Goal: Task Accomplishment & Management: Complete application form

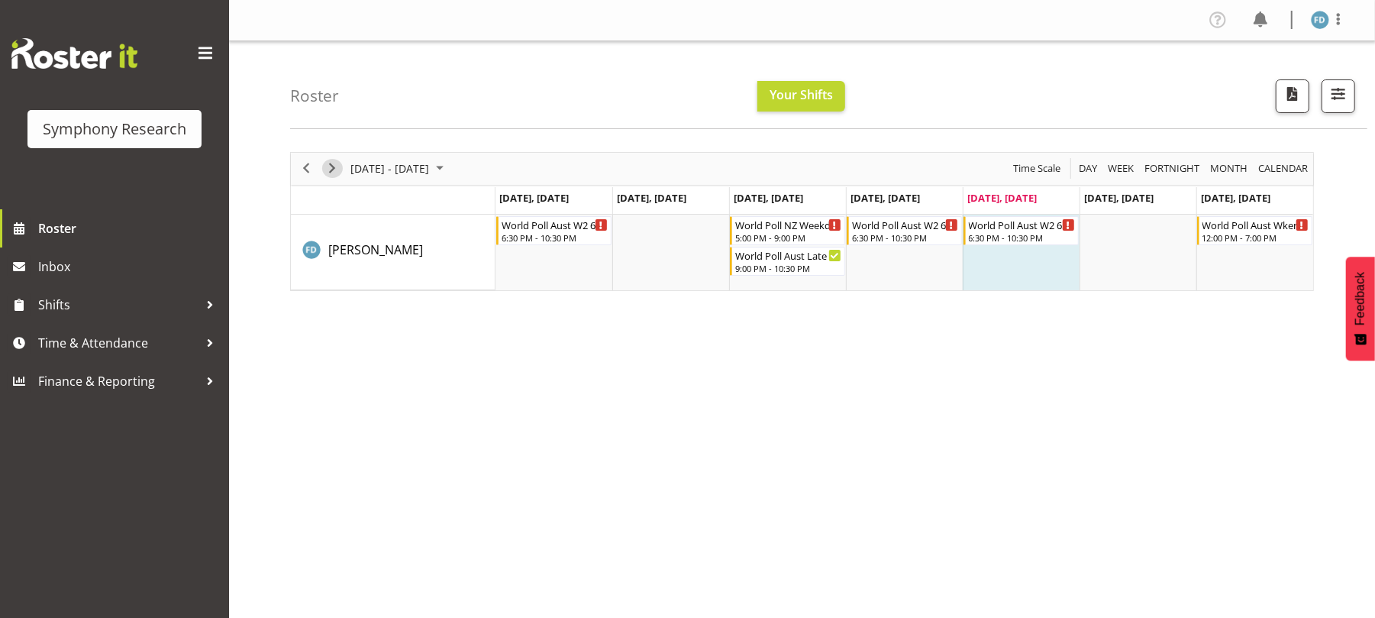
click at [327, 174] on span "Next" at bounding box center [332, 168] width 18 height 19
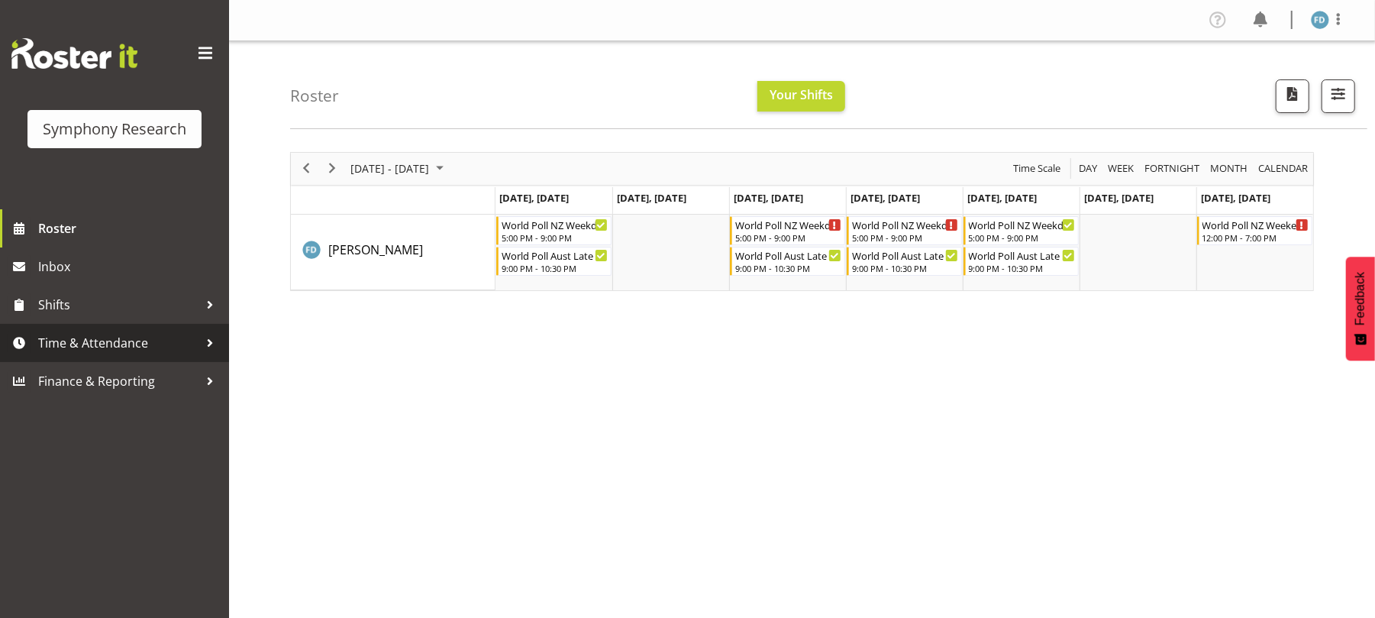
click at [144, 347] on span "Time & Attendance" at bounding box center [118, 342] width 160 height 23
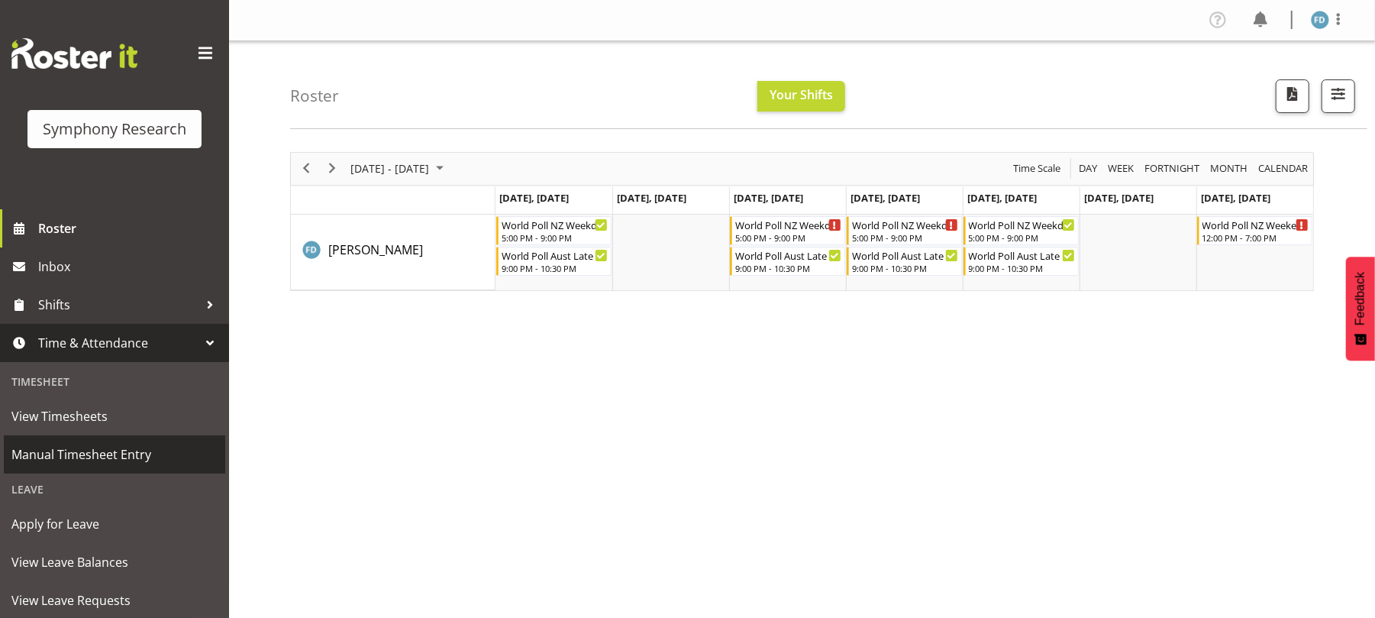
click at [127, 460] on span "Manual Timesheet Entry" at bounding box center [114, 454] width 206 height 23
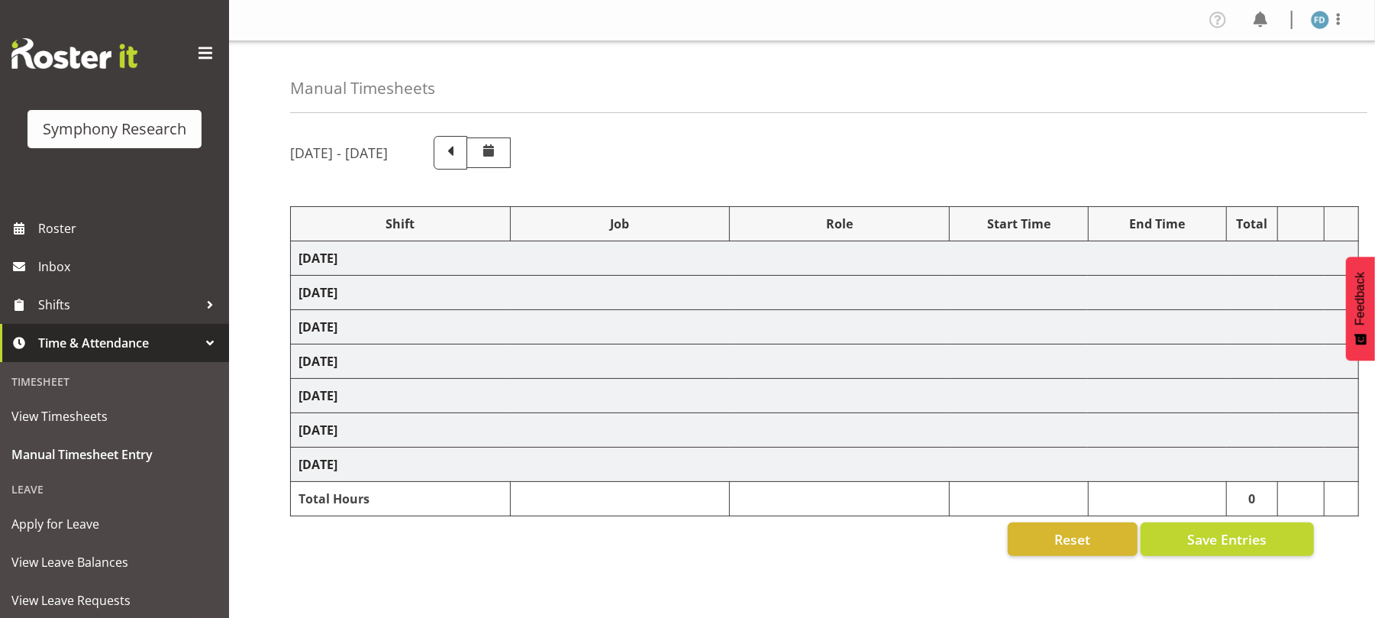
select select "56692"
select select "10499"
select select "47"
select select "2940"
select select "10242"
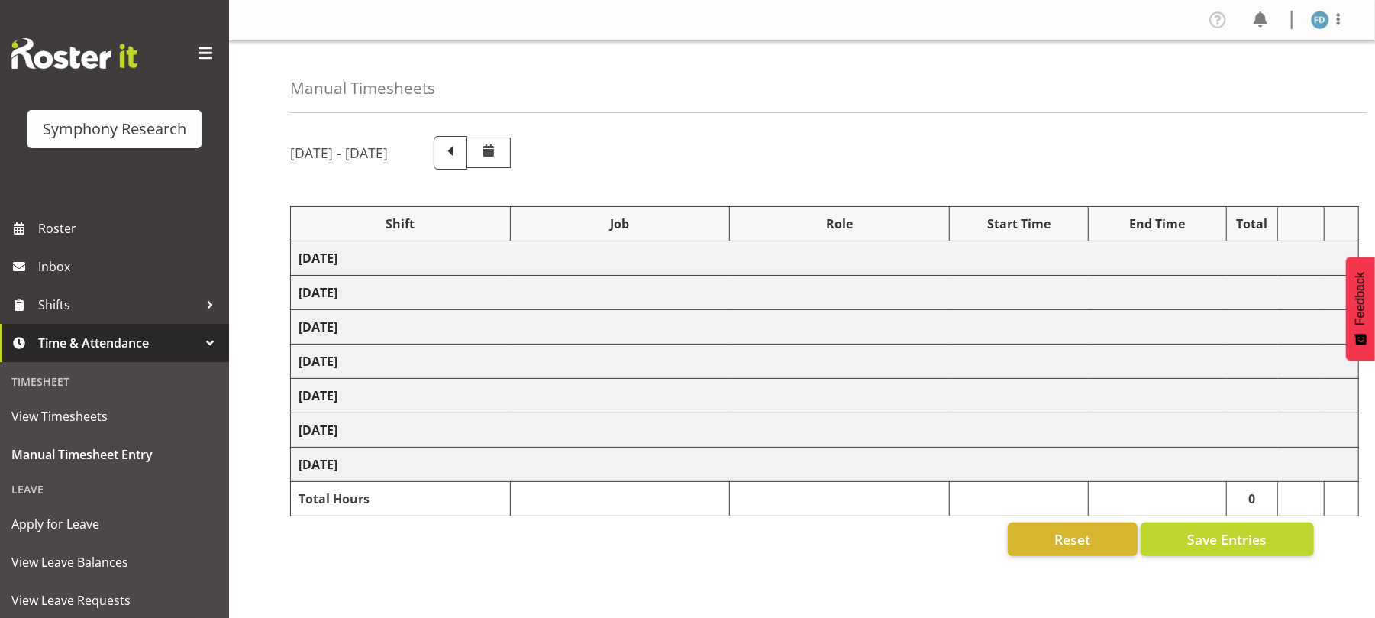
select select "47"
select select "41604"
select select "10527"
select select "47"
select select "2940"
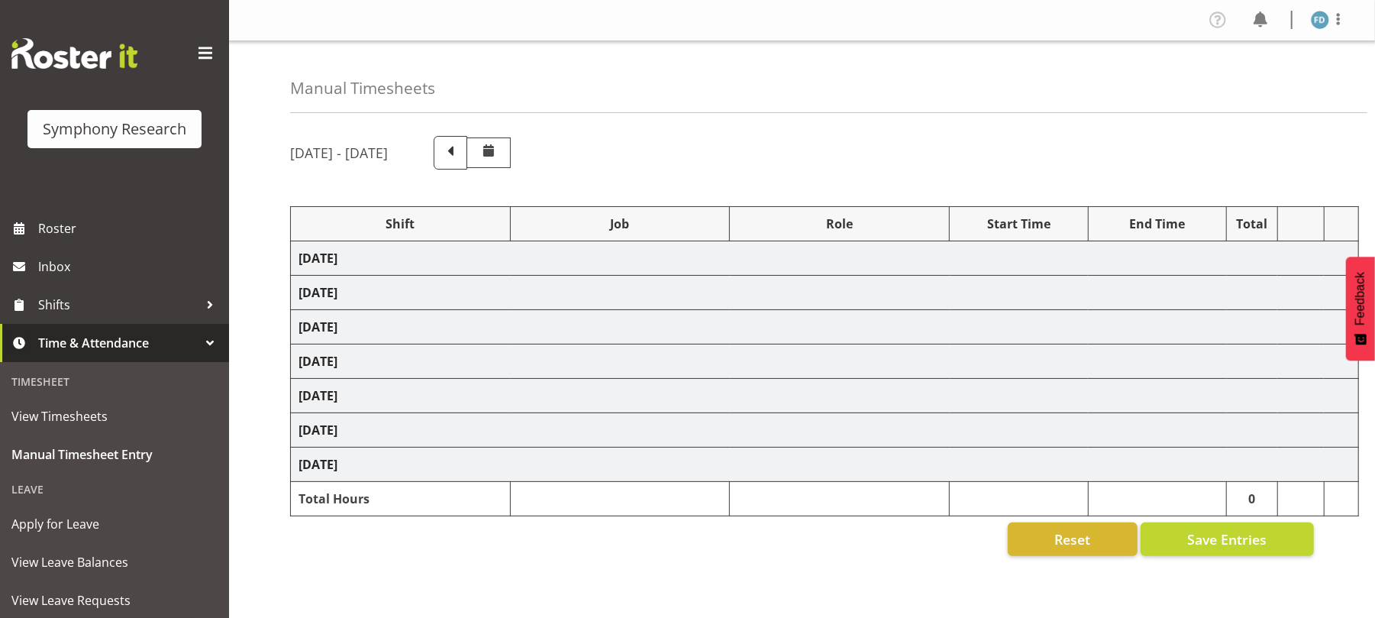
select select "10242"
select select "47"
select select "41604"
select select "10527"
select select "47"
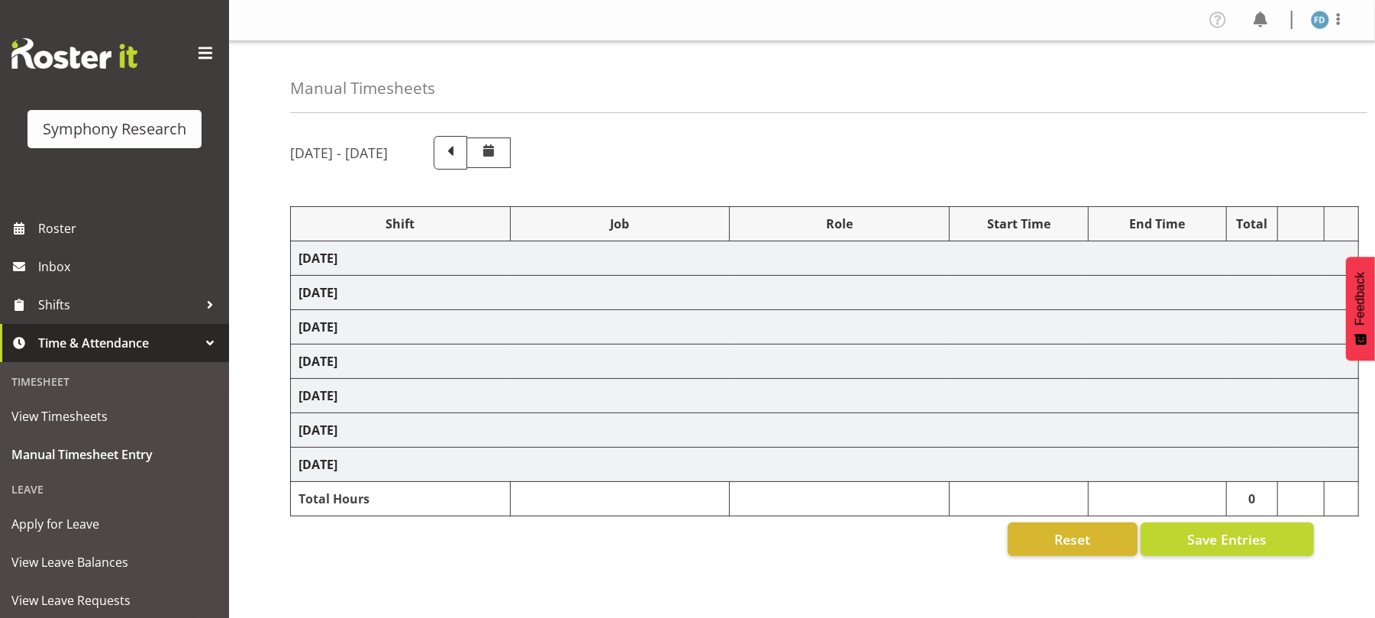
select select "56692"
select select "10499"
select select "47"
select select "56692"
select select "10499"
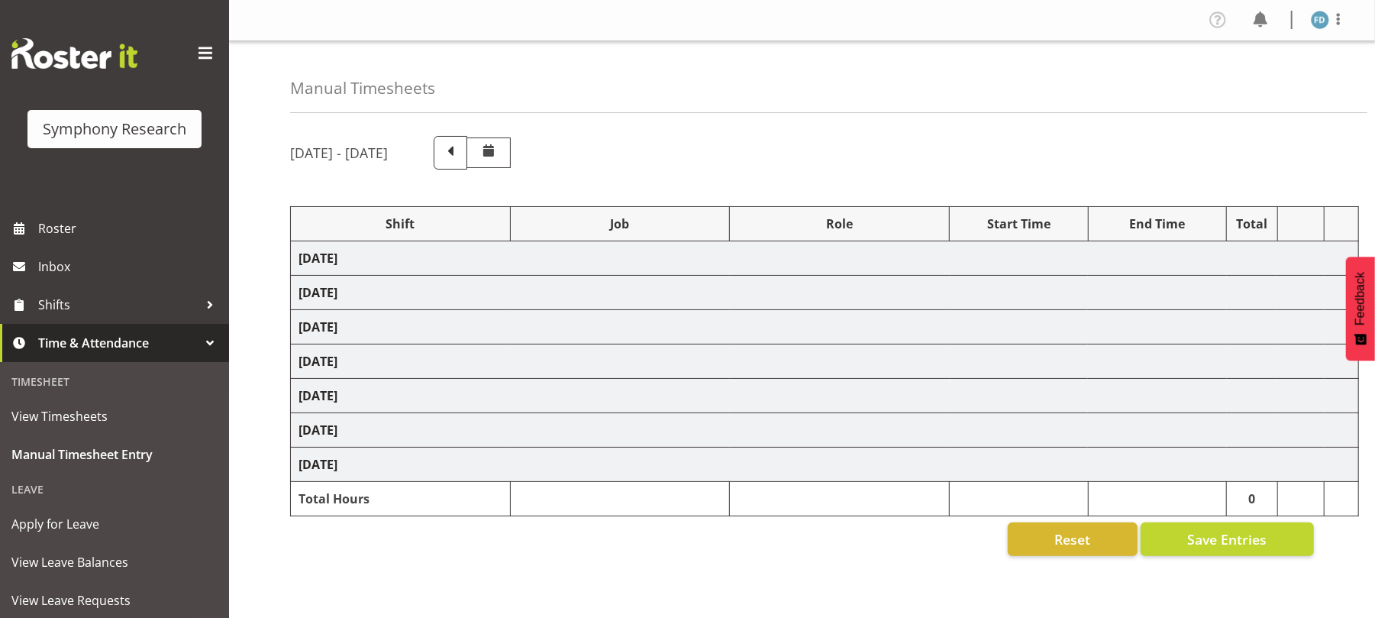
select select "47"
select select "56692"
select select "10499"
select select "47"
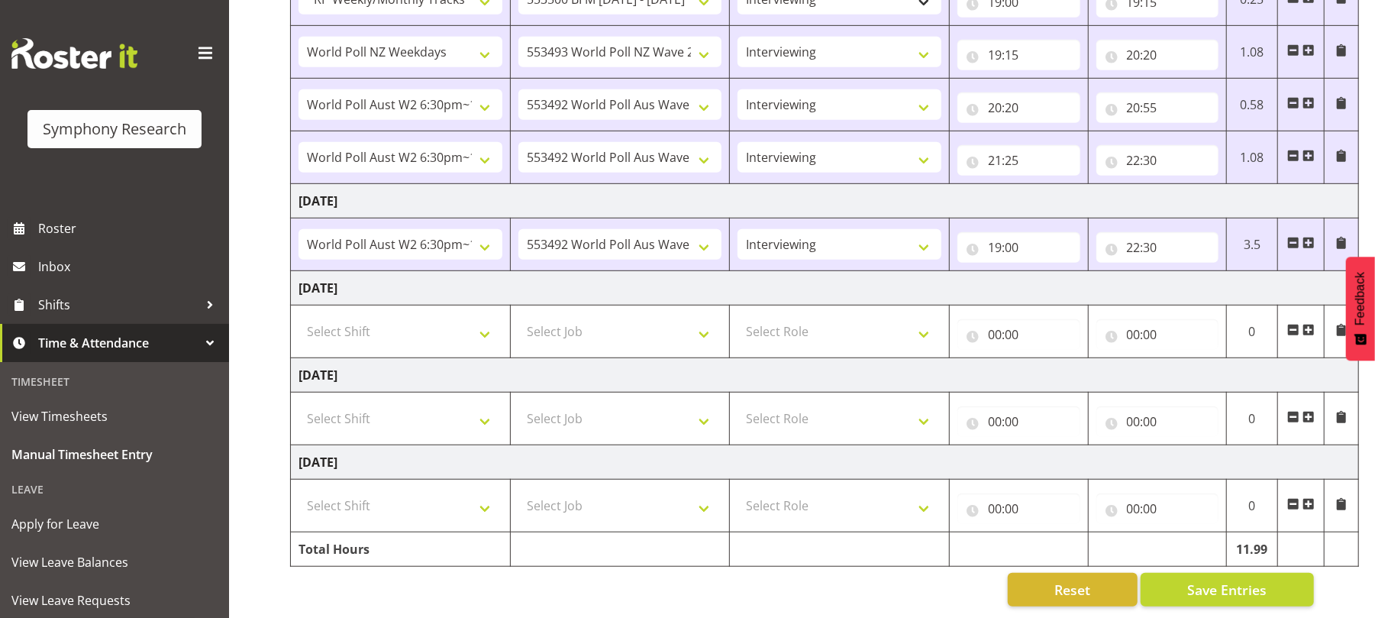
scroll to position [603, 0]
click at [484, 316] on select "Select Shift !!Weekend Residential (Roster IT Shift Label) *Business 9/10am ~ 4…" at bounding box center [401, 331] width 204 height 31
select select "56692"
click at [299, 316] on select "Select Shift !!Weekend Residential (Roster IT Shift Label) *Business 9/10am ~ 4…" at bounding box center [401, 331] width 204 height 31
click at [704, 318] on select "Select Job 550060 IF Admin 553492 World Poll Aus Wave 2 Main 2025 553493 World …" at bounding box center [621, 331] width 204 height 31
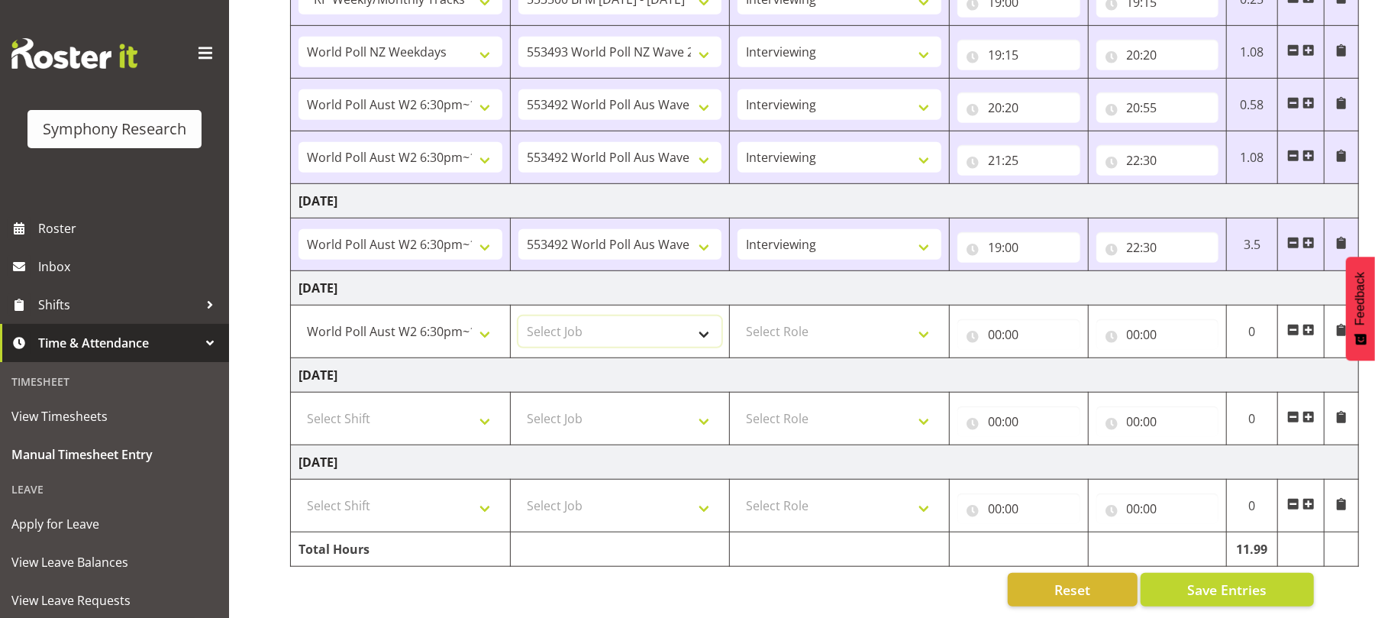
select select "10499"
click at [519, 316] on select "Select Job 550060 IF Admin 553492 World Poll Aus Wave 2 Main 2025 553493 World …" at bounding box center [621, 331] width 204 height 31
click at [924, 316] on select "Select Role Briefing Interviewing" at bounding box center [840, 331] width 204 height 31
select select "47"
click at [738, 316] on select "Select Role Briefing Interviewing" at bounding box center [840, 331] width 204 height 31
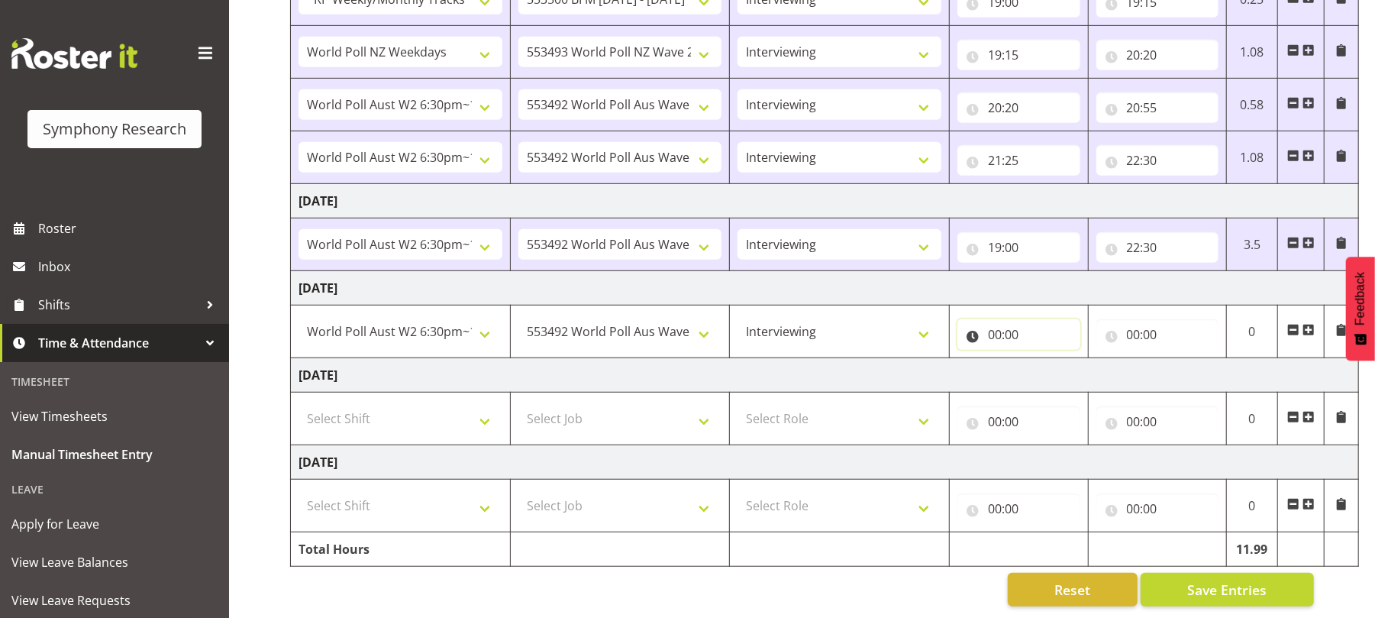
click at [997, 319] on input "00:00" at bounding box center [1019, 334] width 123 height 31
click at [1055, 359] on select "00 01 02 03 04 05 06 07 08 09 10 11 12 13 14 15 16 17 18 19 20 21 22 23" at bounding box center [1062, 374] width 34 height 31
select select "19"
click at [1045, 359] on select "00 01 02 03 04 05 06 07 08 09 10 11 12 13 14 15 16 17 18 19 20 21 22 23" at bounding box center [1062, 374] width 34 height 31
type input "19:00"
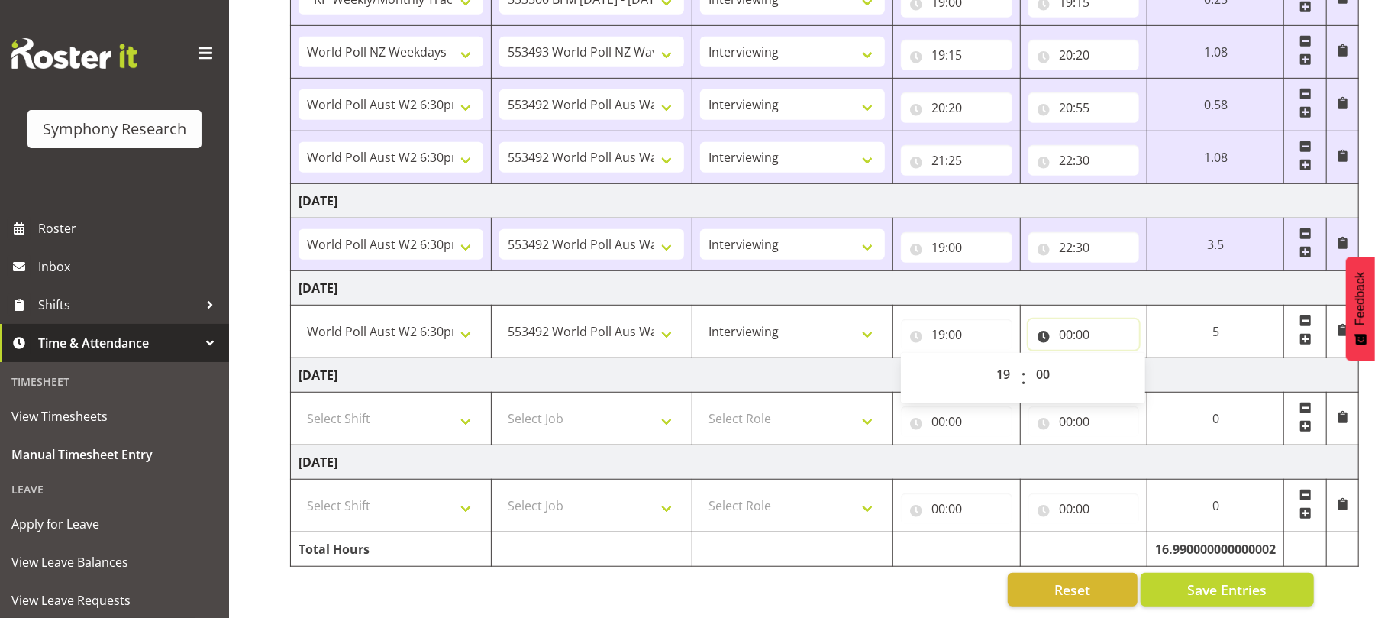
click at [1061, 321] on input "00:00" at bounding box center [1084, 334] width 111 height 31
drag, startPoint x: 1125, startPoint y: 354, endPoint x: 1125, endPoint y: 307, distance: 47.3
click at [1125, 319] on div "00:00 00 01 02 03 04 05 06 07 08 09 10 11 12 13 14 15 16 17 18 19 20 21 22 23 :…" at bounding box center [1084, 334] width 111 height 31
click at [1071, 319] on input "00:00" at bounding box center [1084, 334] width 111 height 31
click at [1127, 359] on select "00 01 02 03 04 05 06 07 08 09 10 11 12 13 14 15 16 17 18 19 20 21 22 23" at bounding box center [1133, 374] width 34 height 31
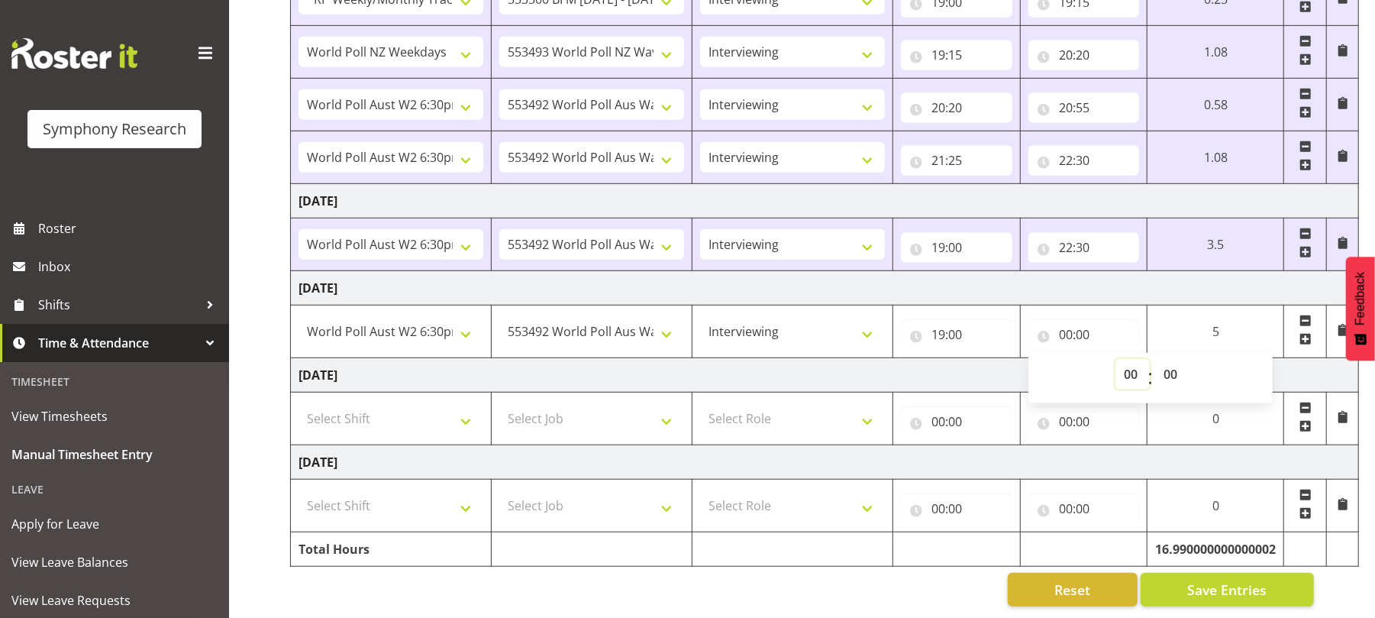
select select "22"
click at [1150, 359] on select "00 01 02 03 04 05 06 07 08 09 10 11 12 13 14 15 16 17 18 19 20 21 22 23" at bounding box center [1133, 374] width 34 height 31
type input "22:00"
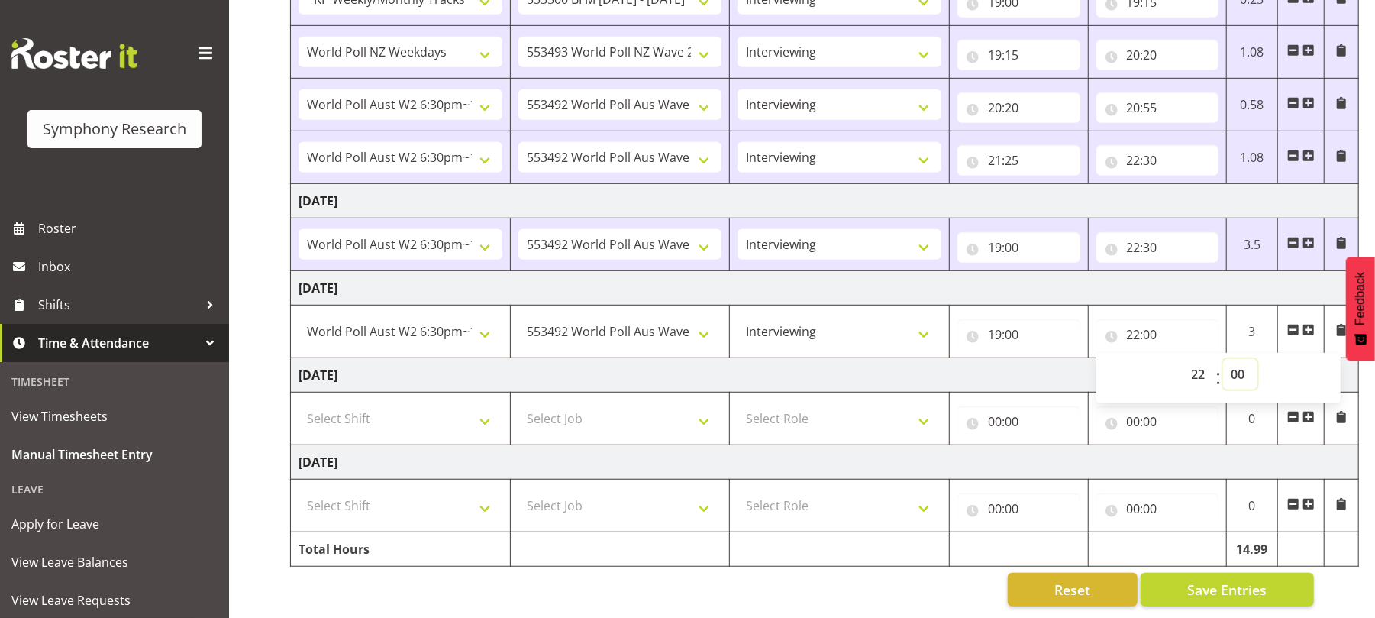
click at [1243, 359] on select "00 01 02 03 04 05 06 07 08 09 10 11 12 13 14 15 16 17 18 19 20 21 22 23 24 25 2…" at bounding box center [1240, 374] width 34 height 31
select select "30"
click at [1223, 359] on select "00 01 02 03 04 05 06 07 08 09 10 11 12 13 14 15 16 17 18 19 20 21 22 23 24 25 2…" at bounding box center [1240, 374] width 34 height 31
type input "22:30"
click at [1232, 580] on span "Save Entries" at bounding box center [1226, 590] width 79 height 20
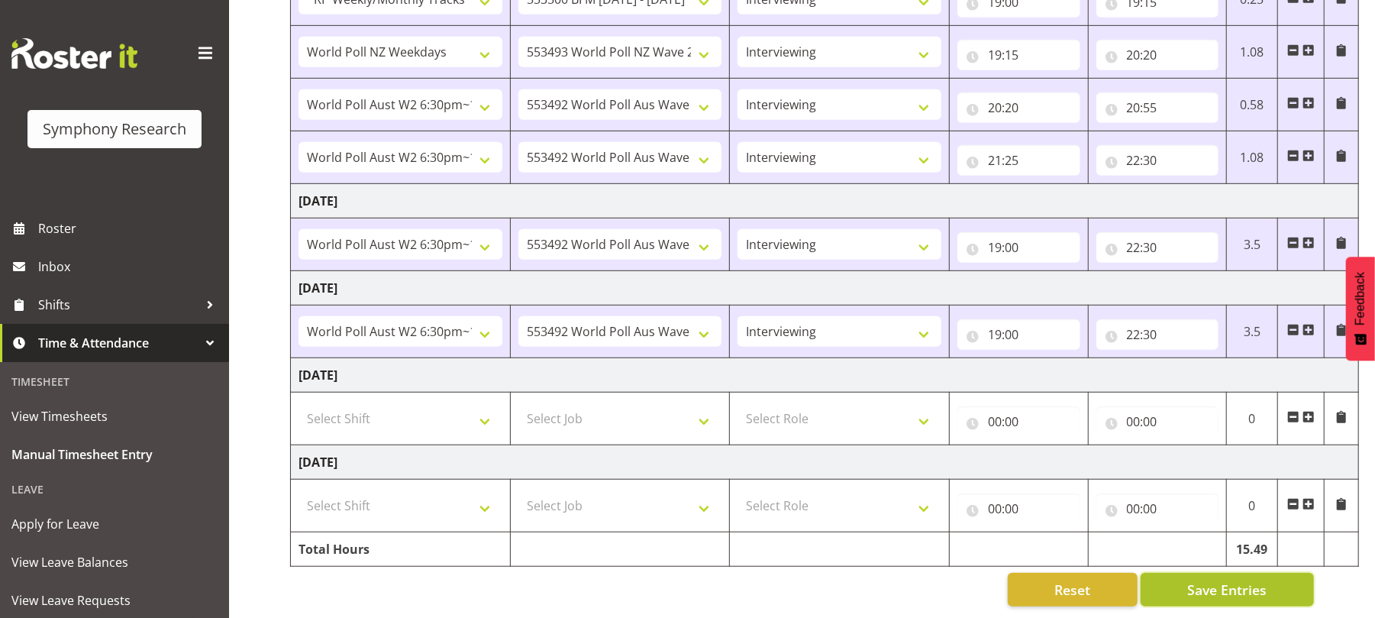
click at [1210, 580] on span "Save Entries" at bounding box center [1226, 590] width 79 height 20
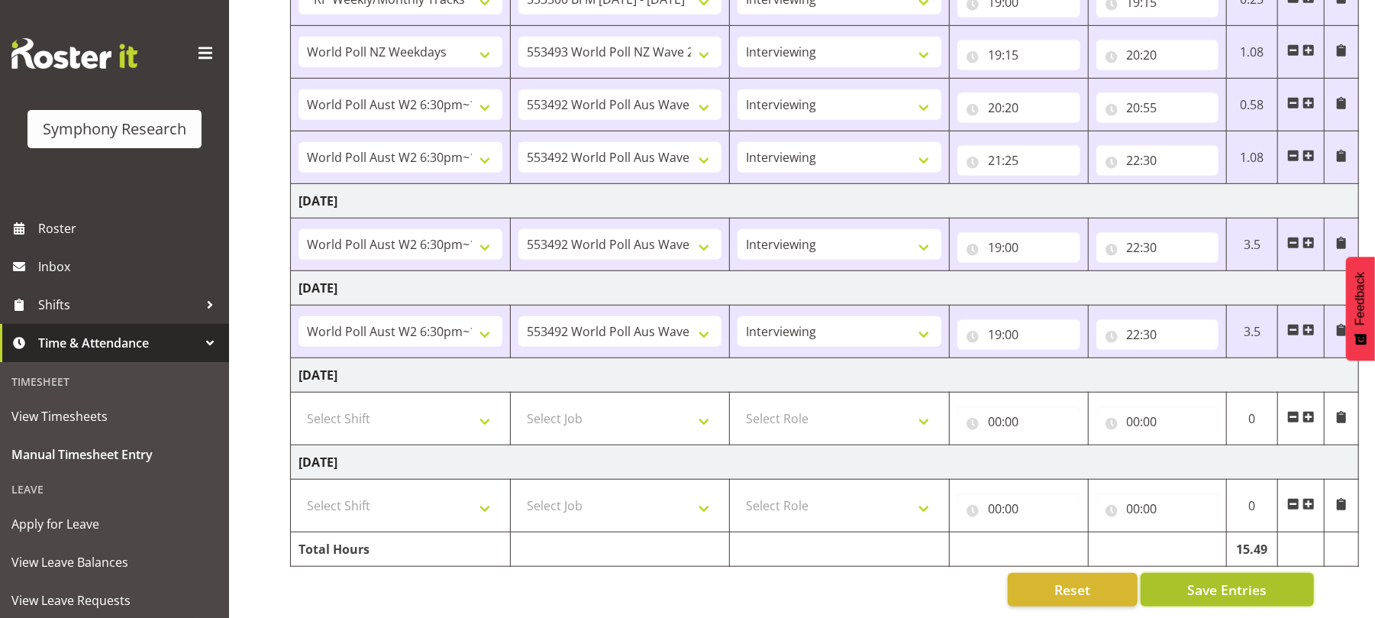
click at [1210, 580] on span "Save Entries" at bounding box center [1226, 590] width 79 height 20
click at [1238, 580] on span "Save Entries" at bounding box center [1226, 590] width 79 height 20
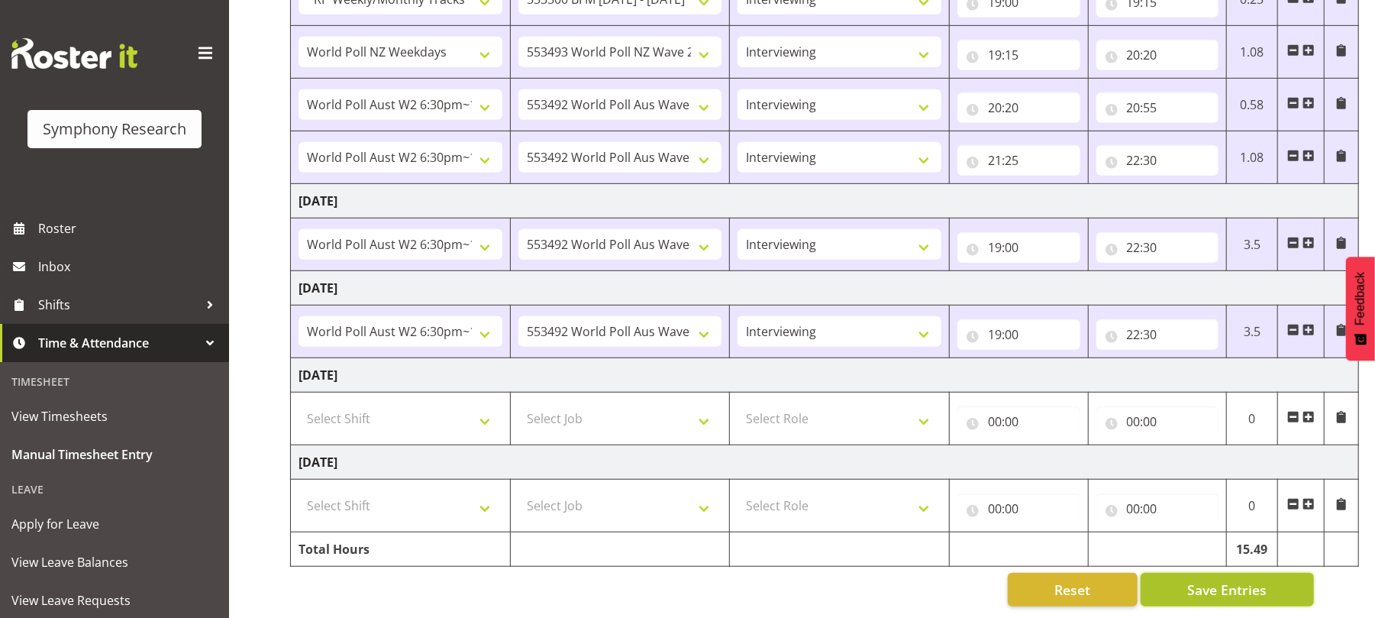
click at [1238, 580] on span "Save Entries" at bounding box center [1226, 590] width 79 height 20
click at [1213, 580] on span "Save Entries" at bounding box center [1226, 590] width 79 height 20
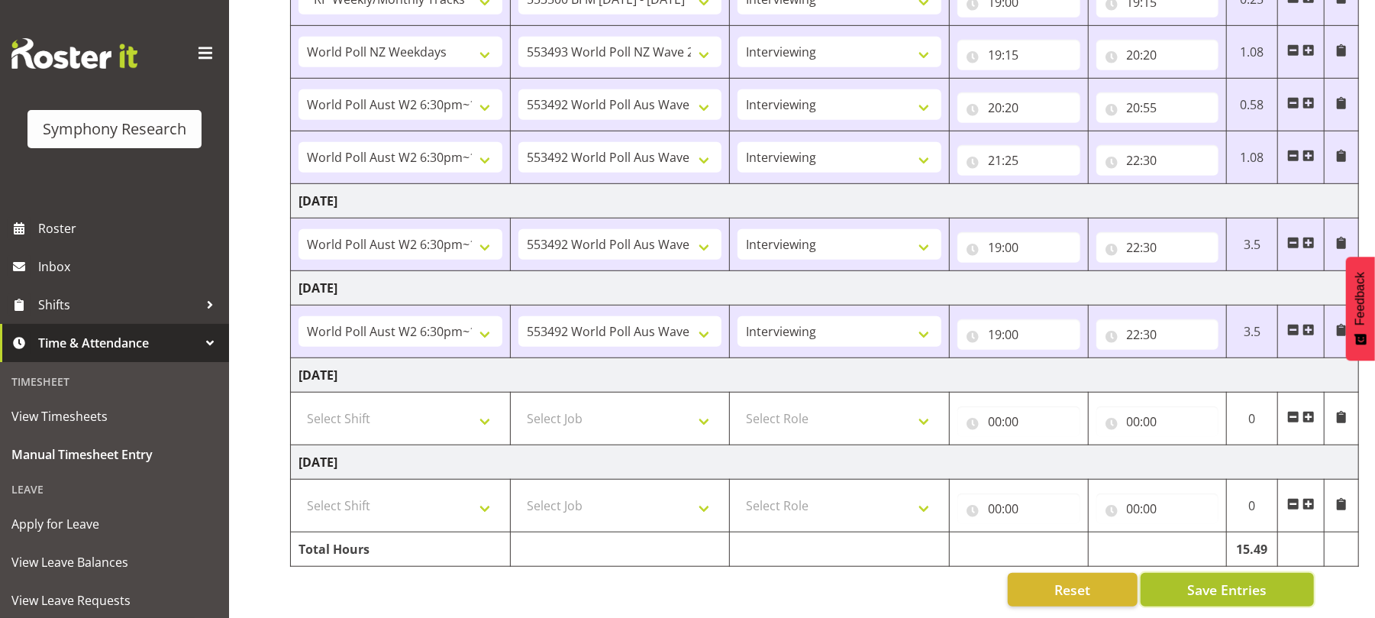
click at [1213, 580] on span "Save Entries" at bounding box center [1226, 590] width 79 height 20
click at [1217, 580] on span "Save Entries" at bounding box center [1226, 590] width 79 height 20
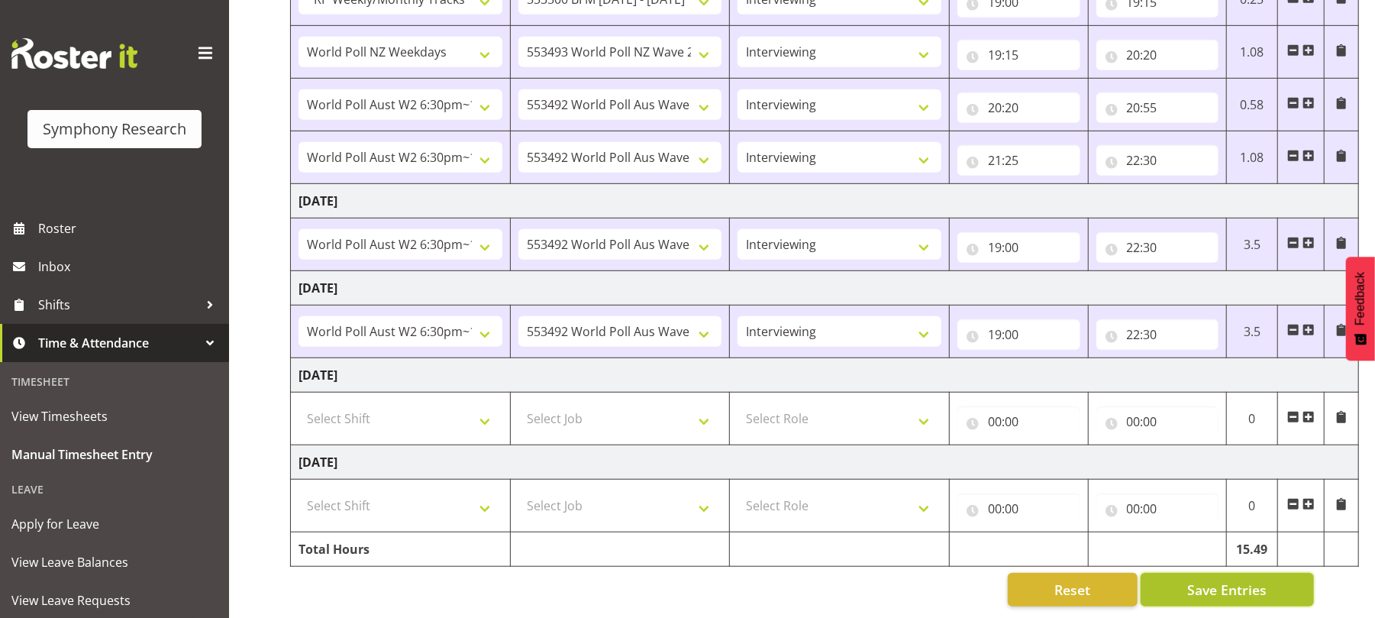
click at [1217, 580] on span "Save Entries" at bounding box center [1226, 590] width 79 height 20
click at [1205, 580] on span "Save Entries" at bounding box center [1226, 590] width 79 height 20
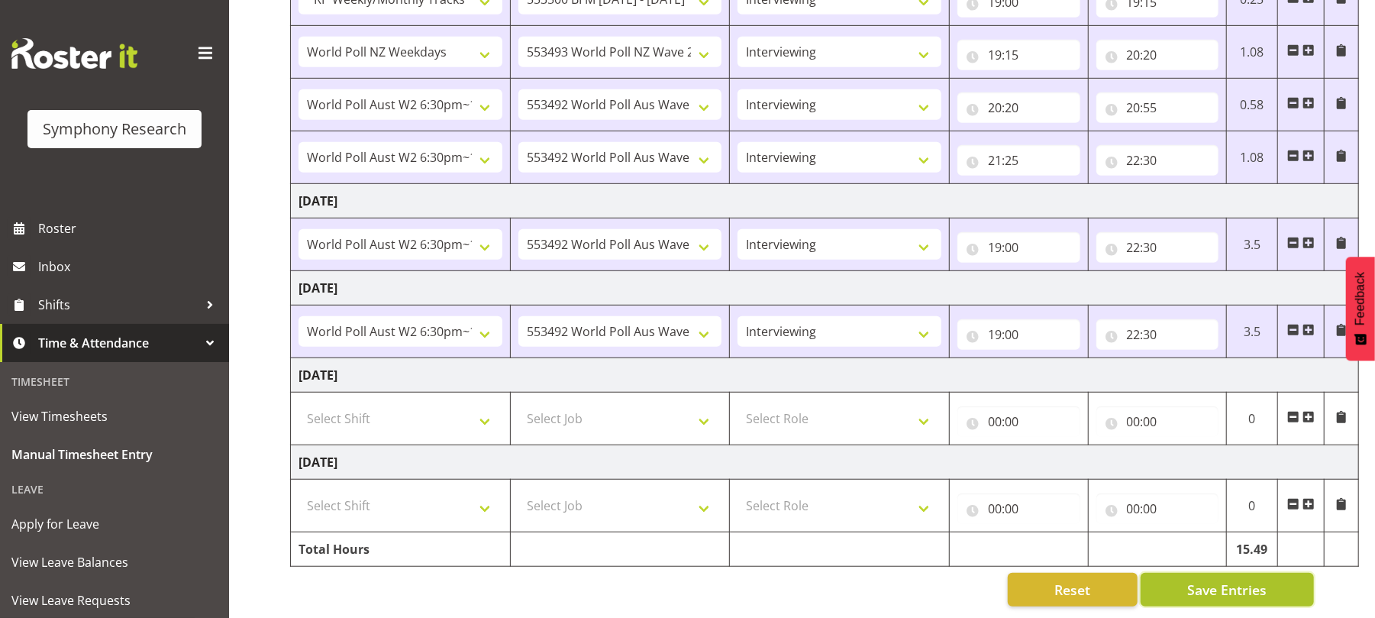
click at [1205, 580] on span "Save Entries" at bounding box center [1226, 590] width 79 height 20
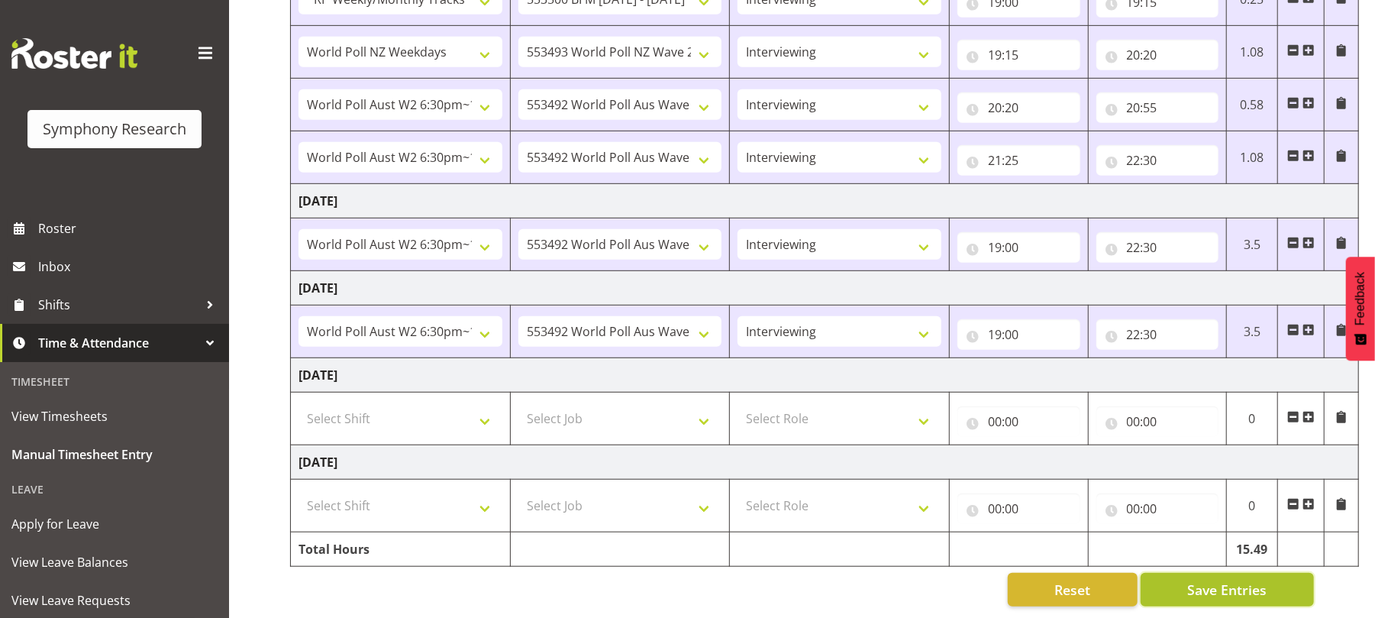
click at [1223, 581] on span "Save Entries" at bounding box center [1226, 590] width 79 height 20
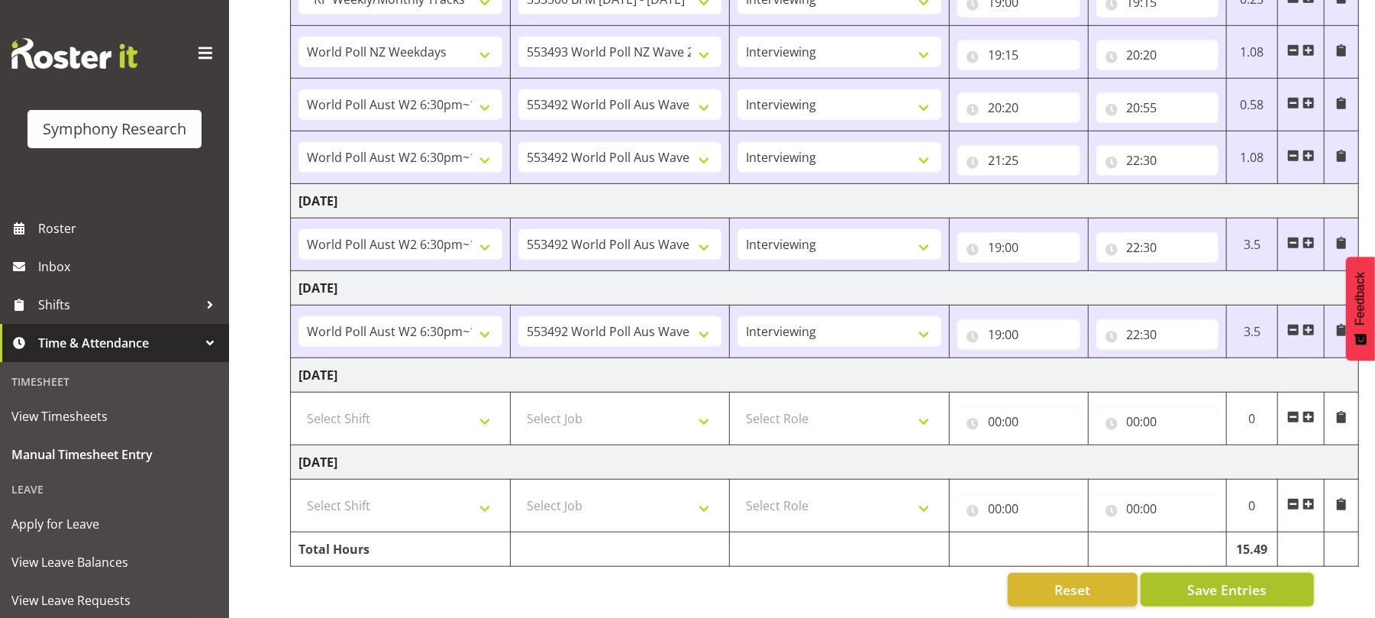
click at [1223, 581] on span "Save Entries" at bounding box center [1226, 590] width 79 height 20
click at [1214, 583] on span "Save Entries" at bounding box center [1226, 590] width 79 height 20
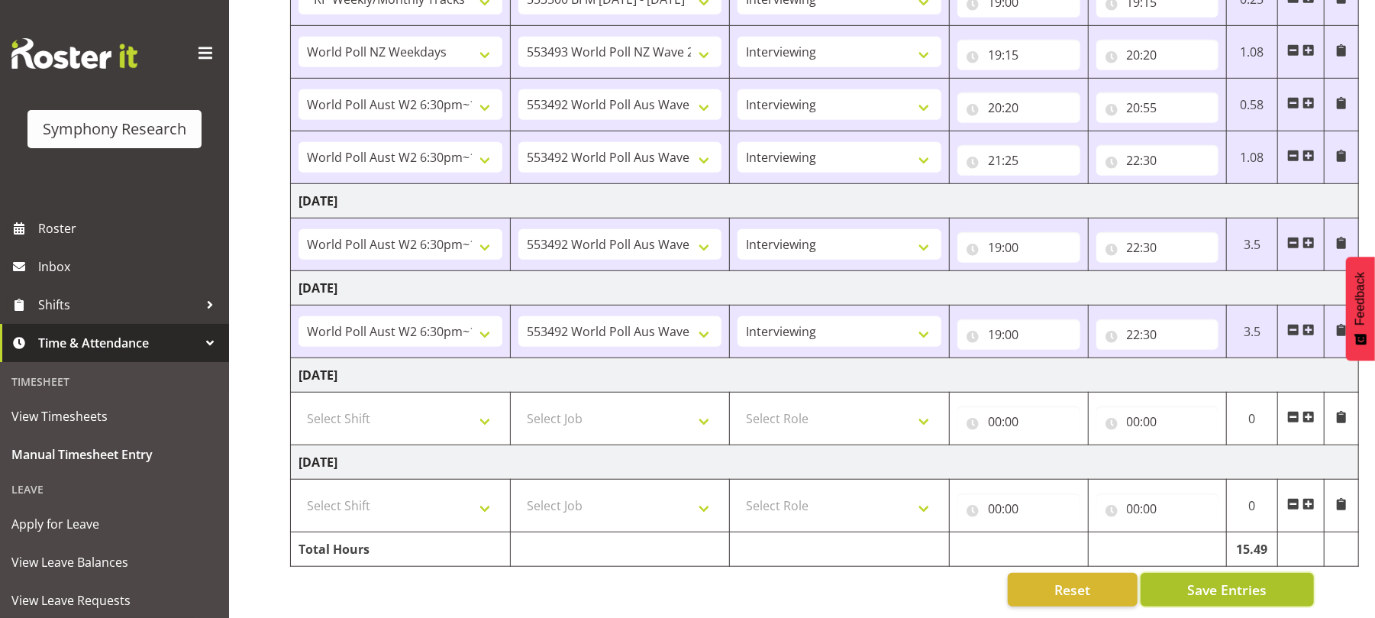
click at [1214, 583] on span "Save Entries" at bounding box center [1226, 590] width 79 height 20
click at [1223, 580] on span "Save Entries" at bounding box center [1226, 590] width 79 height 20
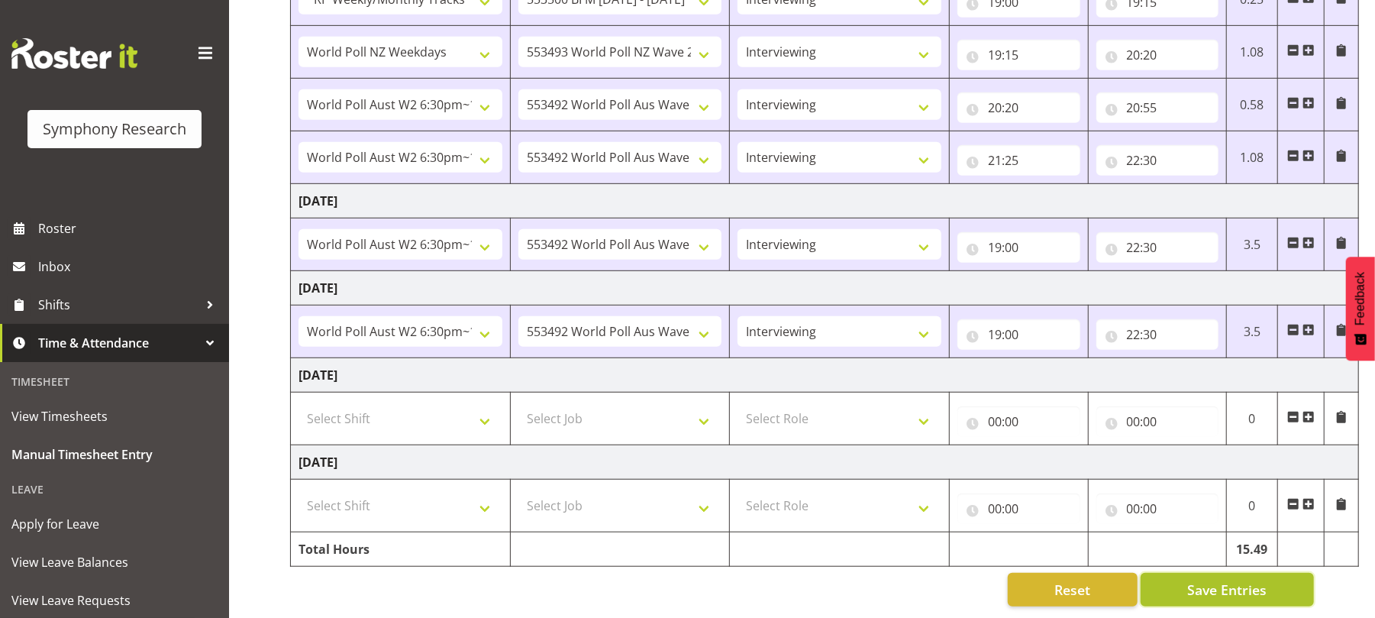
click at [1223, 580] on span "Save Entries" at bounding box center [1226, 590] width 79 height 20
click at [1210, 580] on span "Save Entries" at bounding box center [1226, 590] width 79 height 20
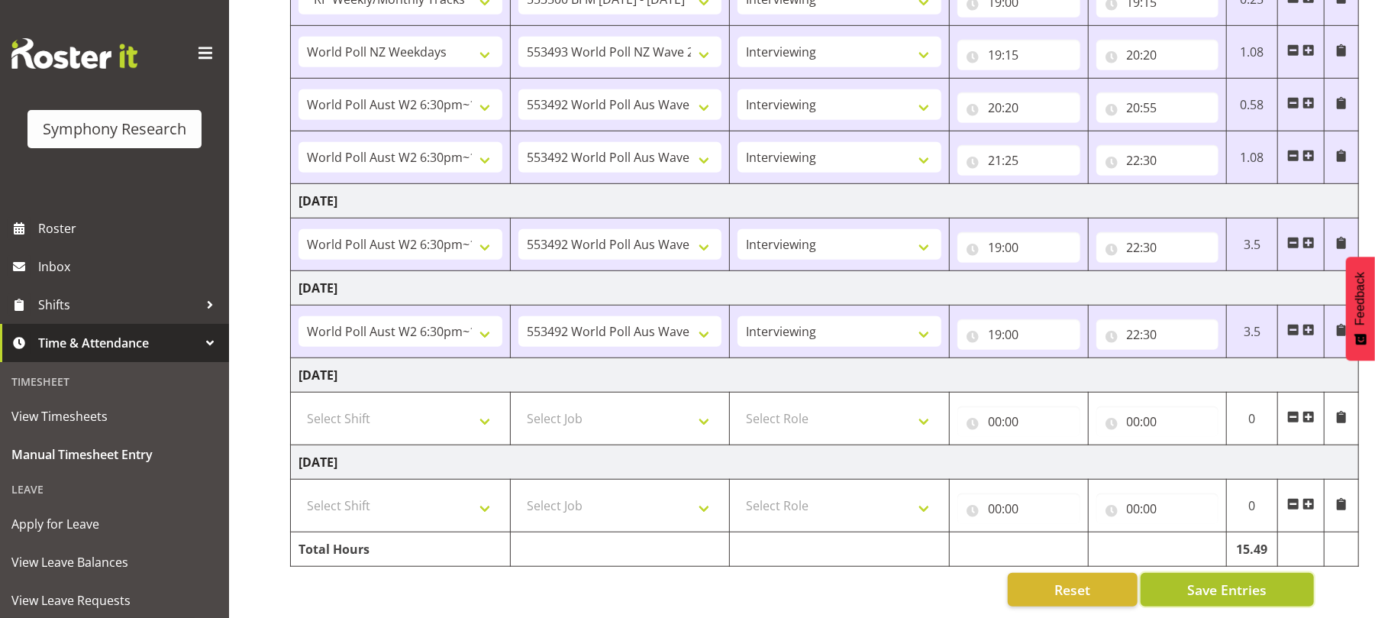
click at [1210, 580] on span "Save Entries" at bounding box center [1226, 590] width 79 height 20
click at [1234, 581] on span "Save Entries" at bounding box center [1226, 590] width 79 height 20
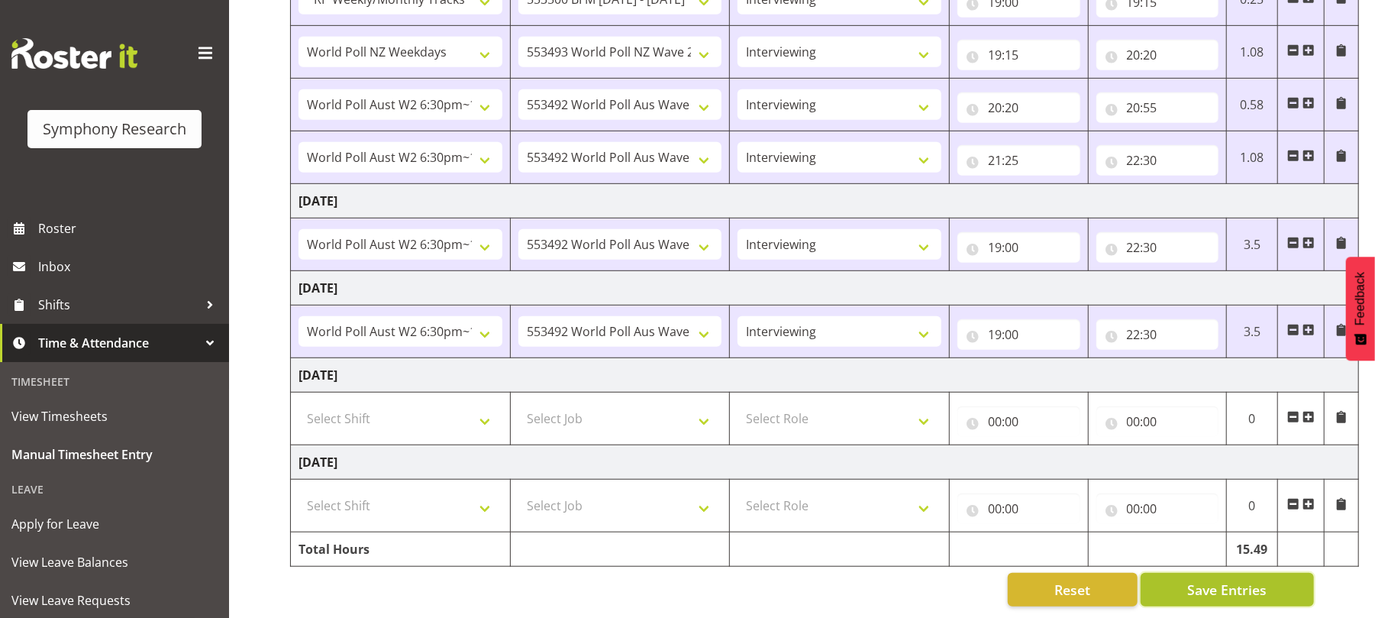
click at [1234, 581] on span "Save Entries" at bounding box center [1226, 590] width 79 height 20
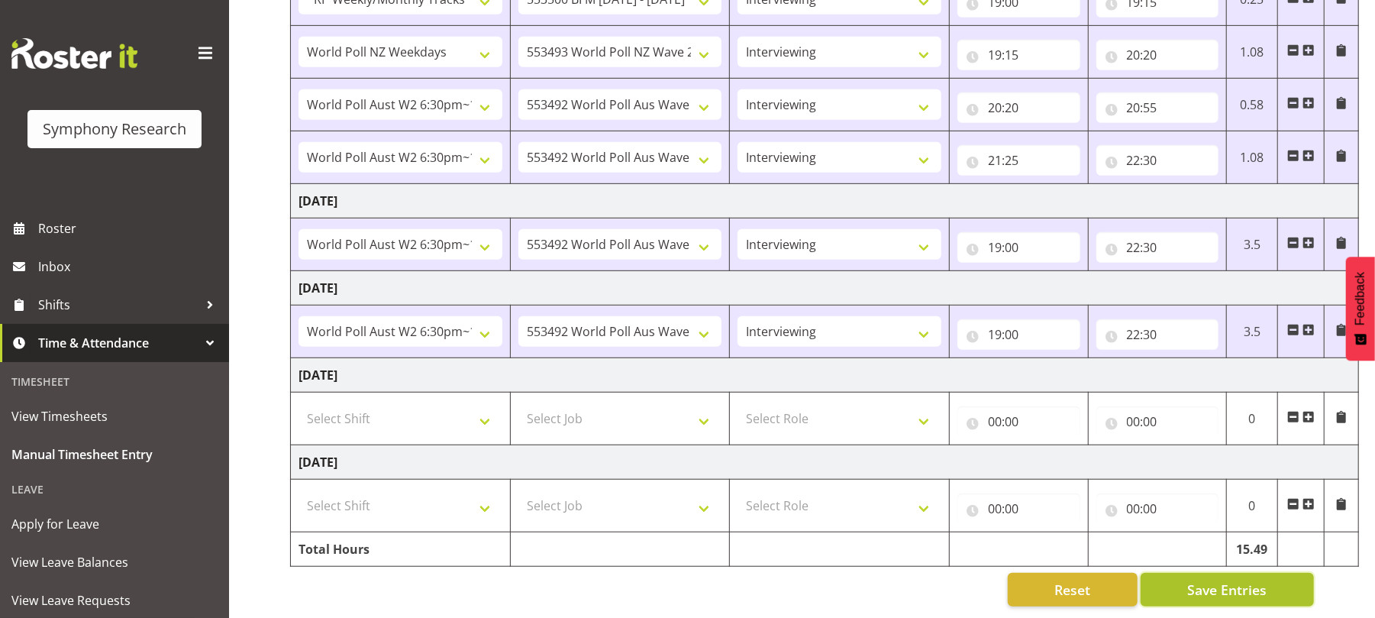
click at [1219, 580] on span "Save Entries" at bounding box center [1226, 590] width 79 height 20
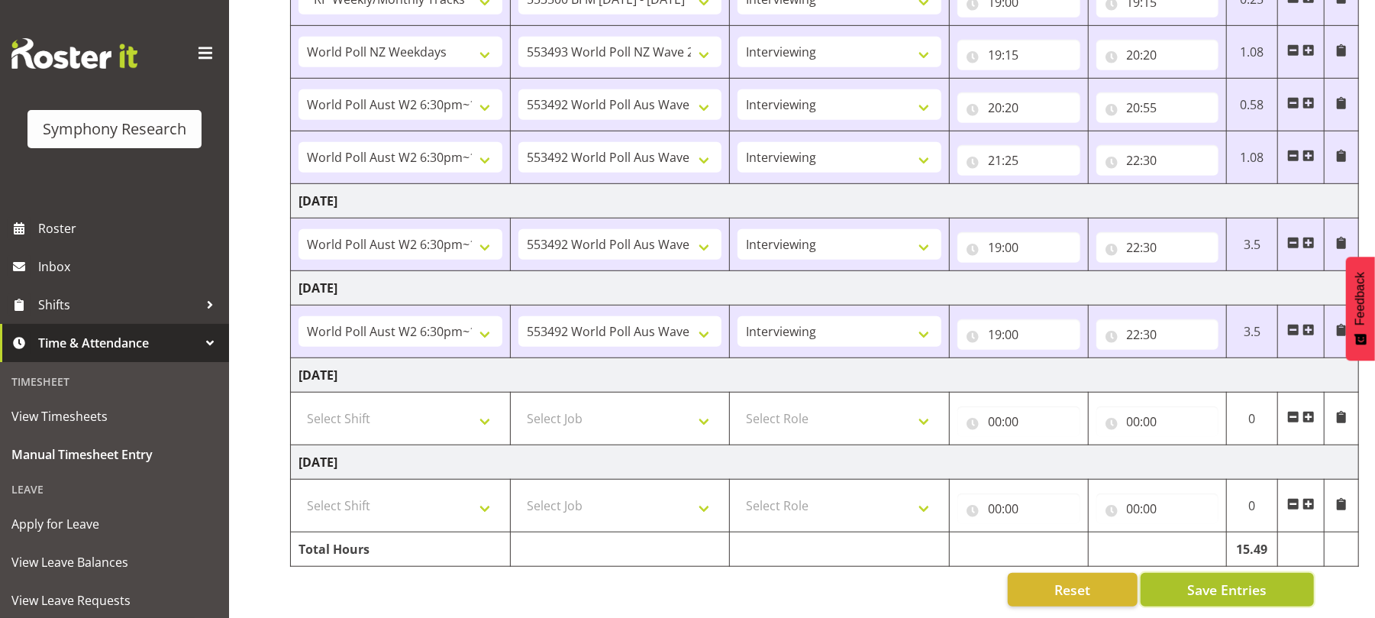
click at [1219, 580] on span "Save Entries" at bounding box center [1226, 590] width 79 height 20
click at [1222, 580] on span "Save Entries" at bounding box center [1226, 590] width 79 height 20
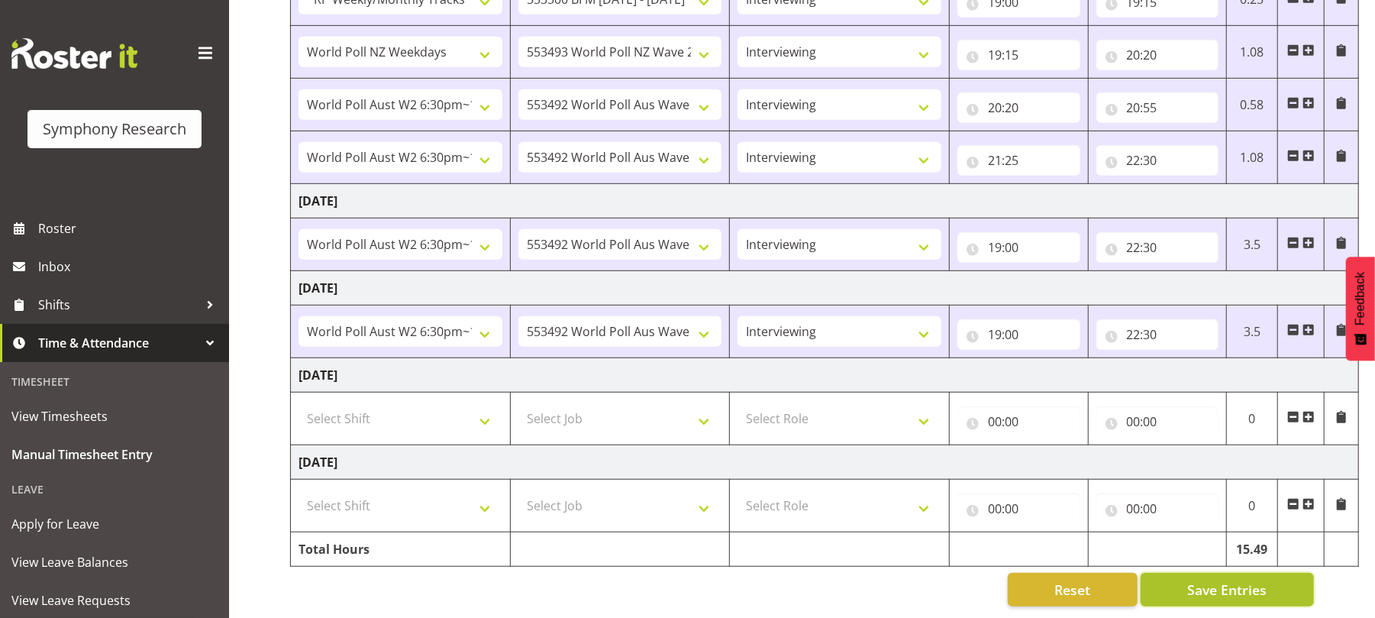
click at [1222, 580] on span "Save Entries" at bounding box center [1226, 590] width 79 height 20
click at [1232, 580] on span "Save Entries" at bounding box center [1226, 590] width 79 height 20
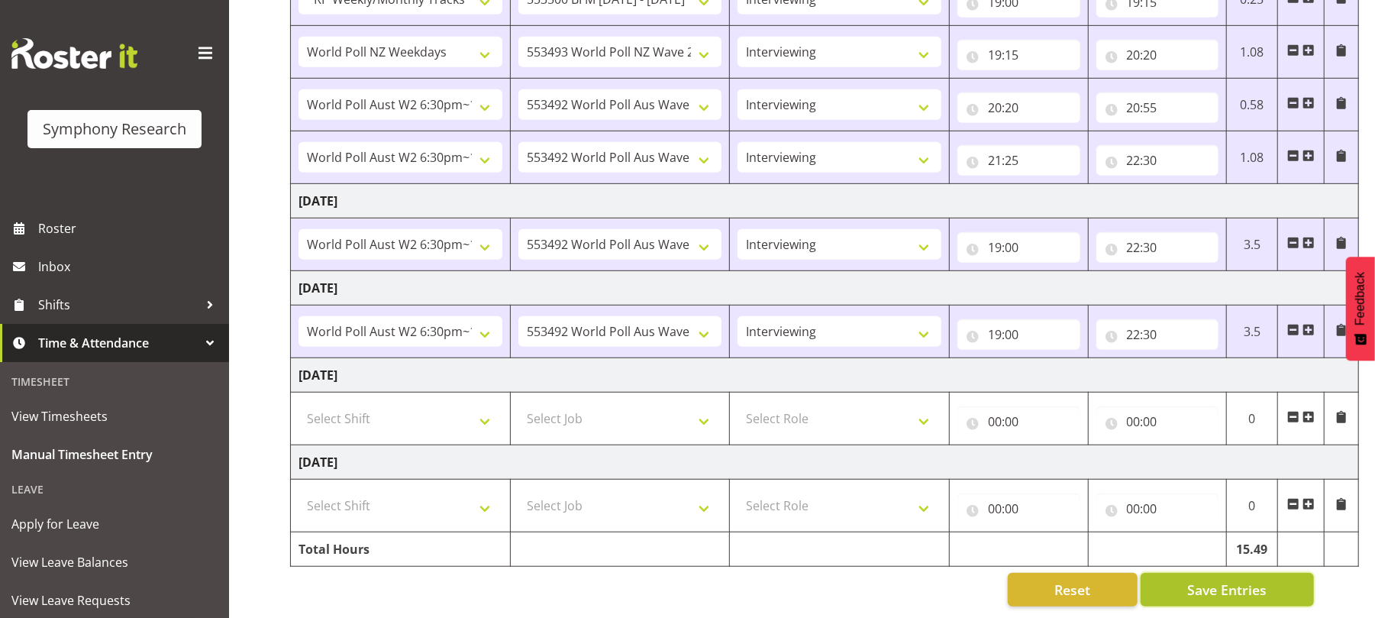
click at [1232, 580] on span "Save Entries" at bounding box center [1226, 590] width 79 height 20
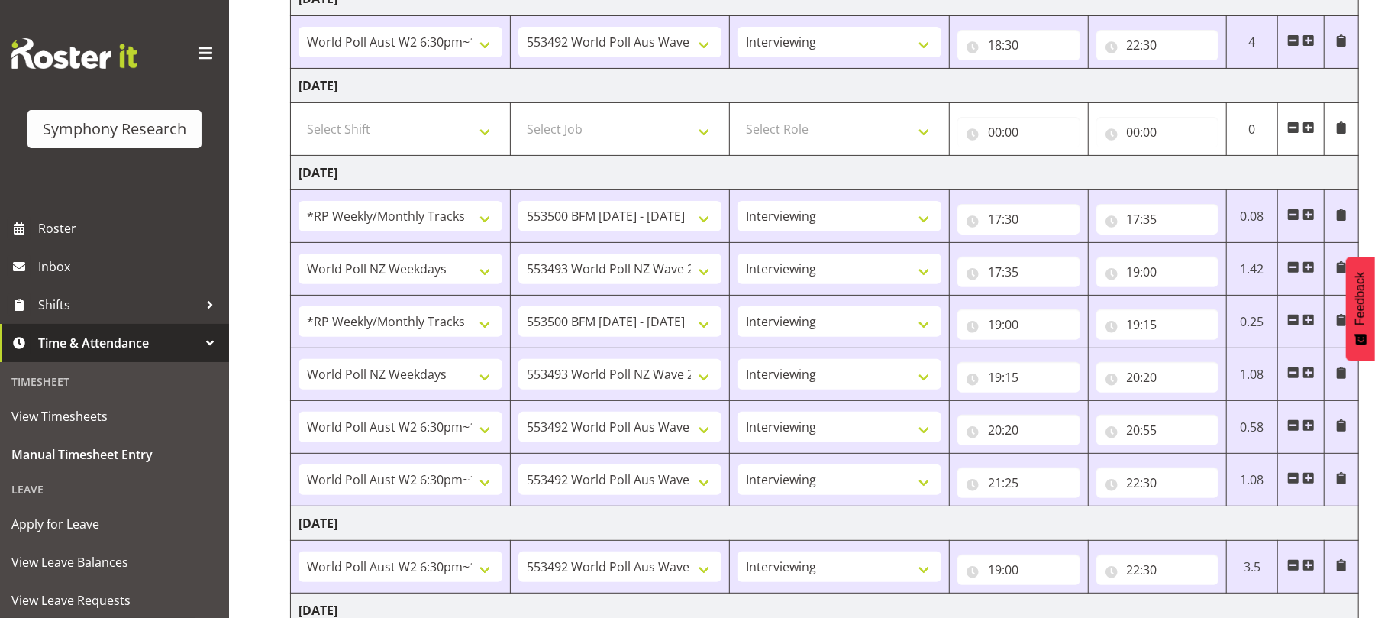
scroll to position [0, 0]
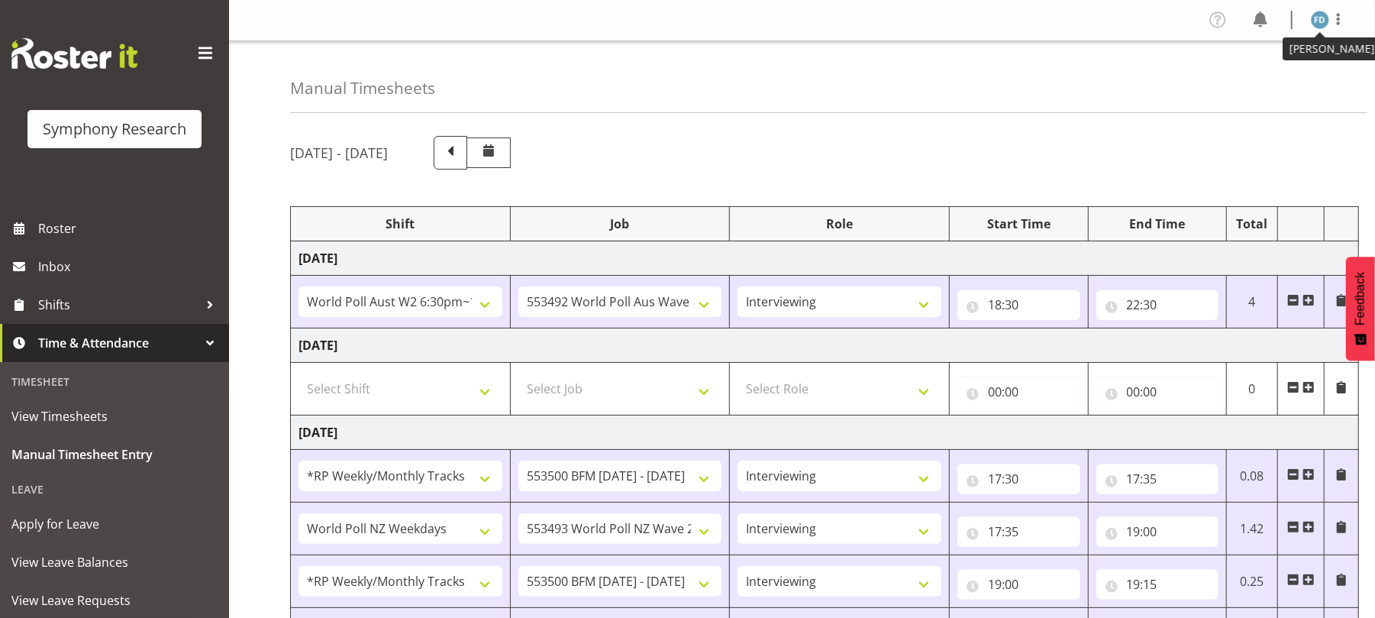
click at [1315, 22] on img at bounding box center [1320, 20] width 18 height 18
click at [1253, 82] on link "Log Out" at bounding box center [1274, 79] width 147 height 27
